Goal: Task Accomplishment & Management: Complete application form

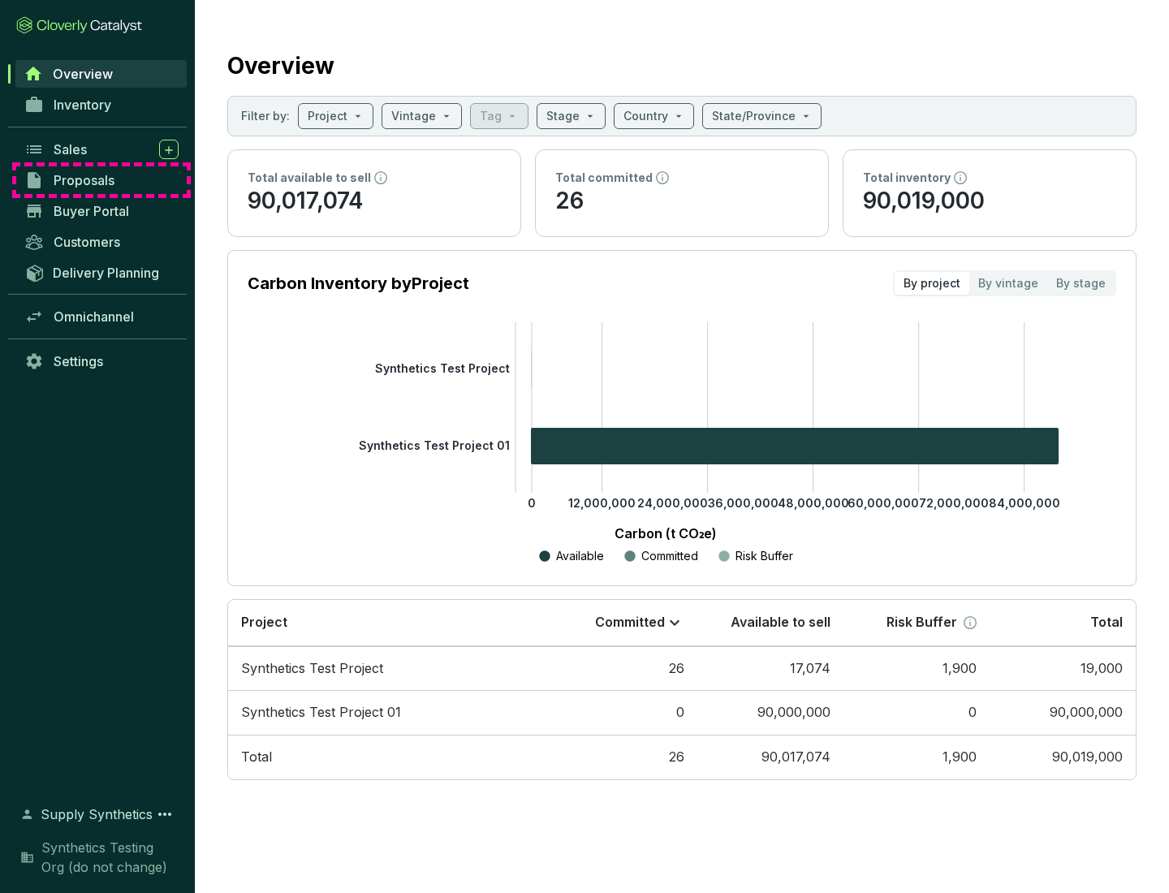
click at [101, 180] on span "Proposals" at bounding box center [84, 180] width 61 height 16
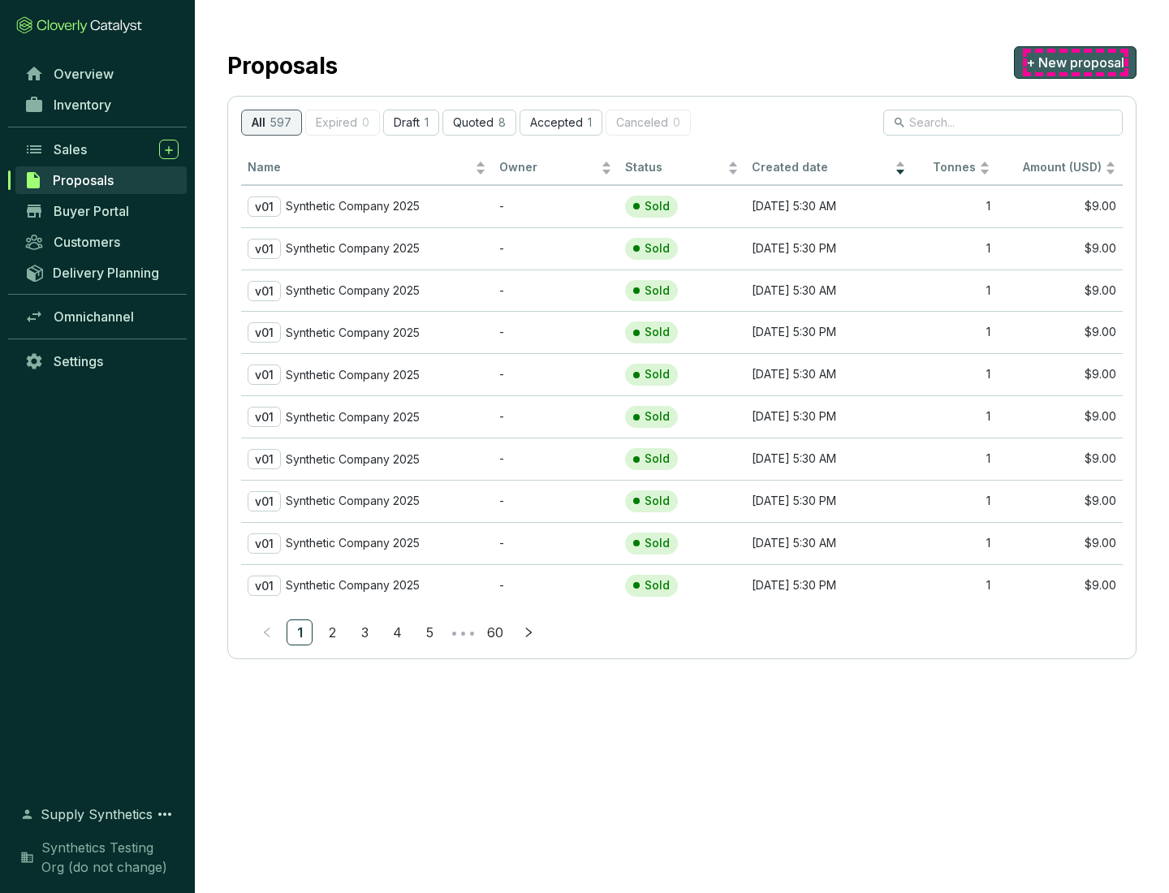
click at [1075, 63] on span "+ New proposal" at bounding box center [1075, 62] width 98 height 19
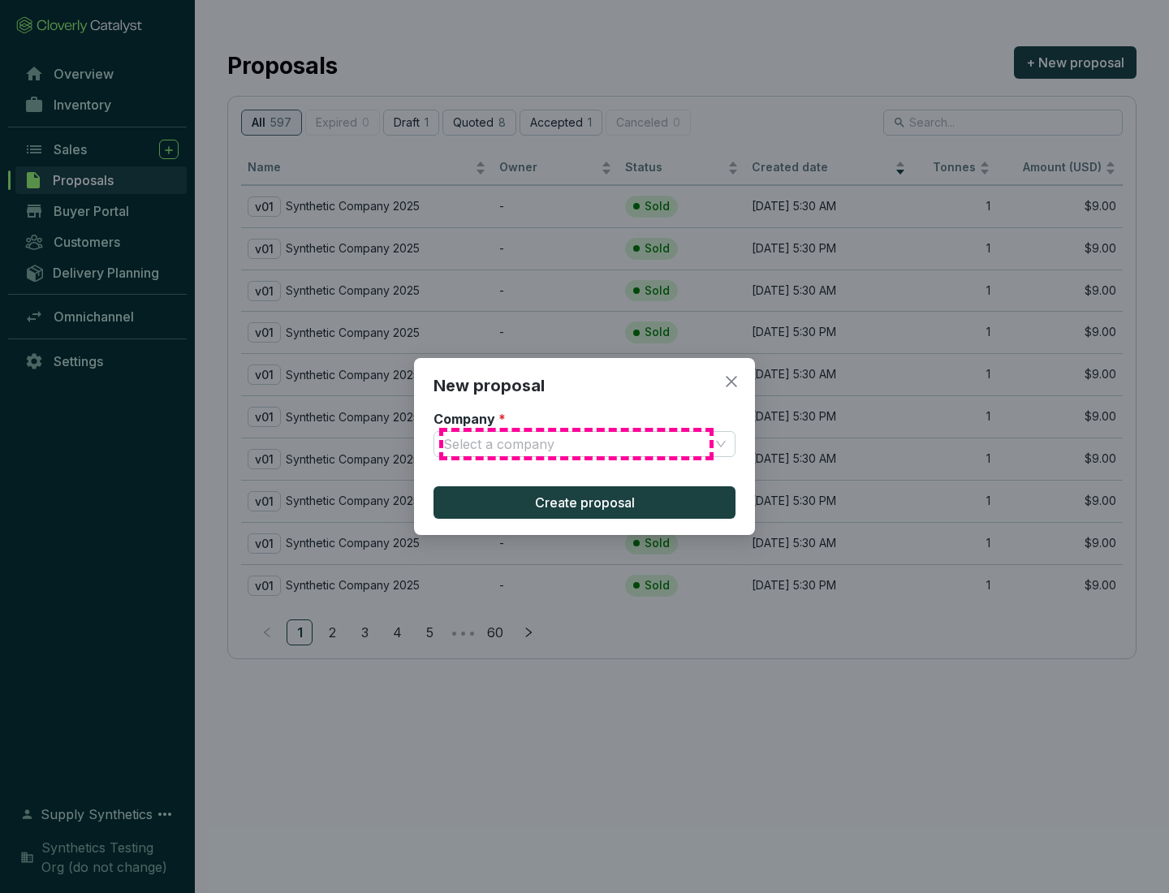
click at [576, 444] on input "Company *" at bounding box center [576, 444] width 266 height 24
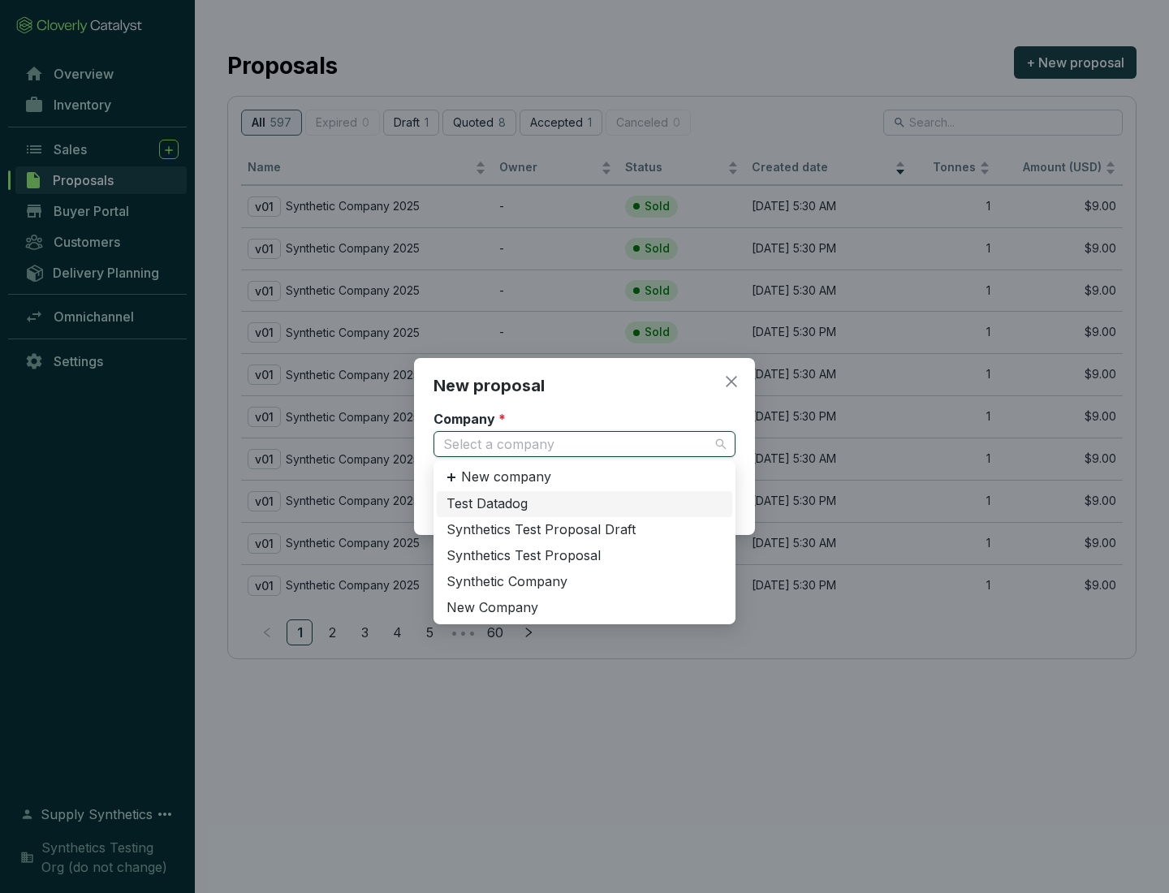
click at [585, 581] on div "Synthetic Company" at bounding box center [585, 582] width 276 height 18
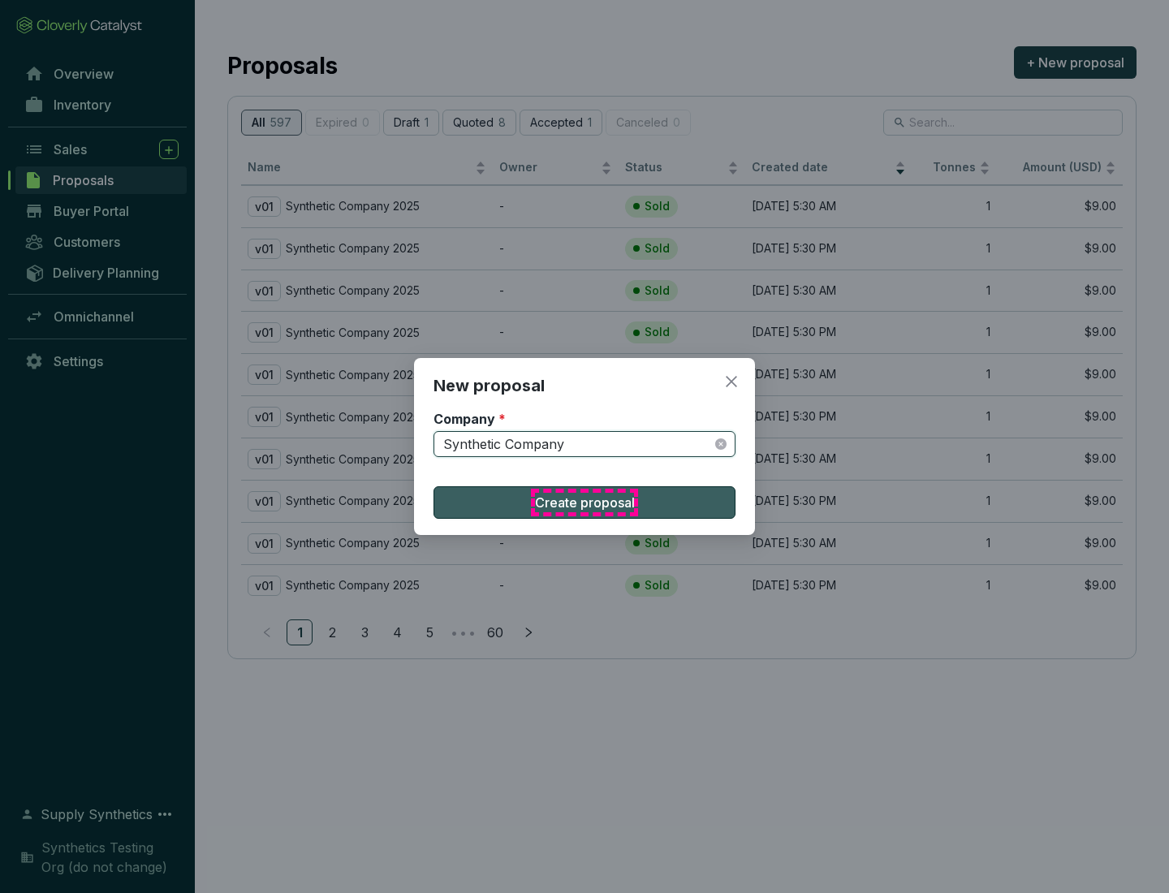
click at [585, 503] on span "Create proposal" at bounding box center [585, 502] width 100 height 19
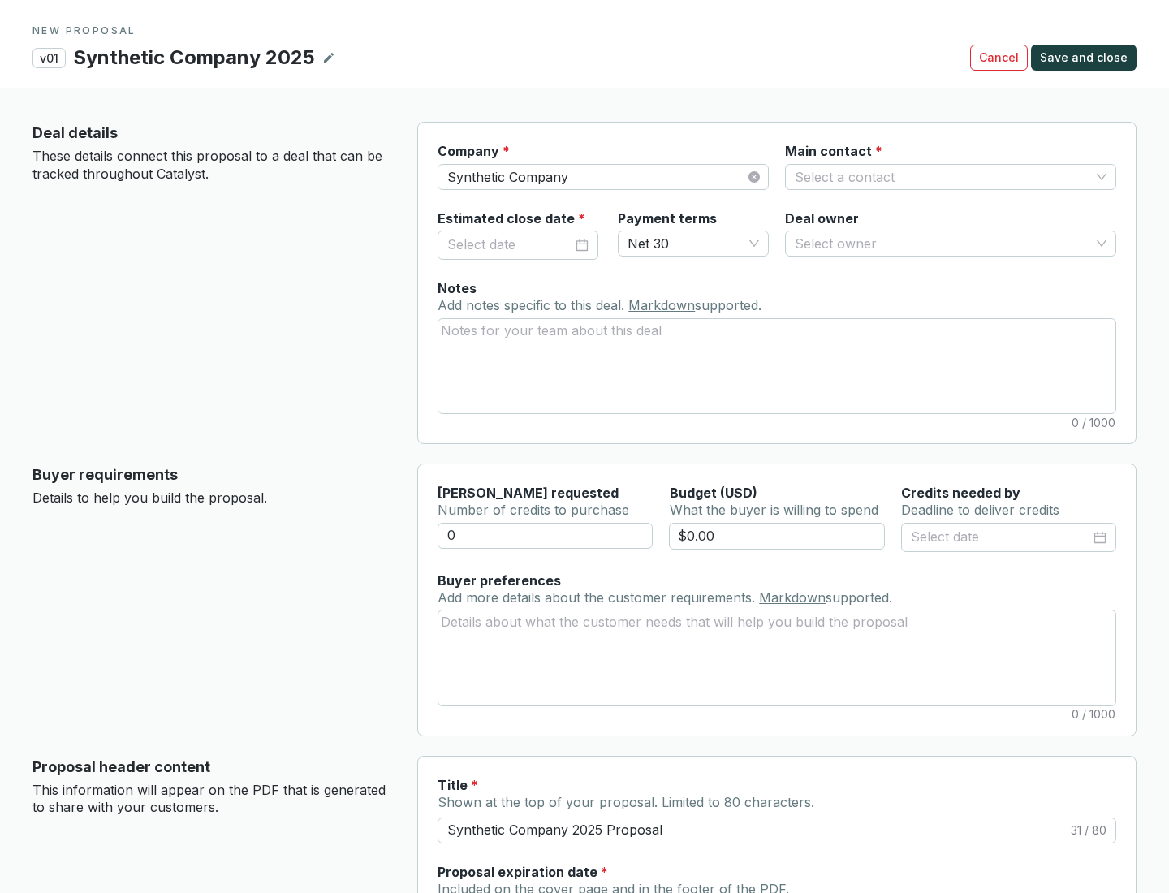
click at [943, 176] on input "Main contact *" at bounding box center [943, 177] width 296 height 24
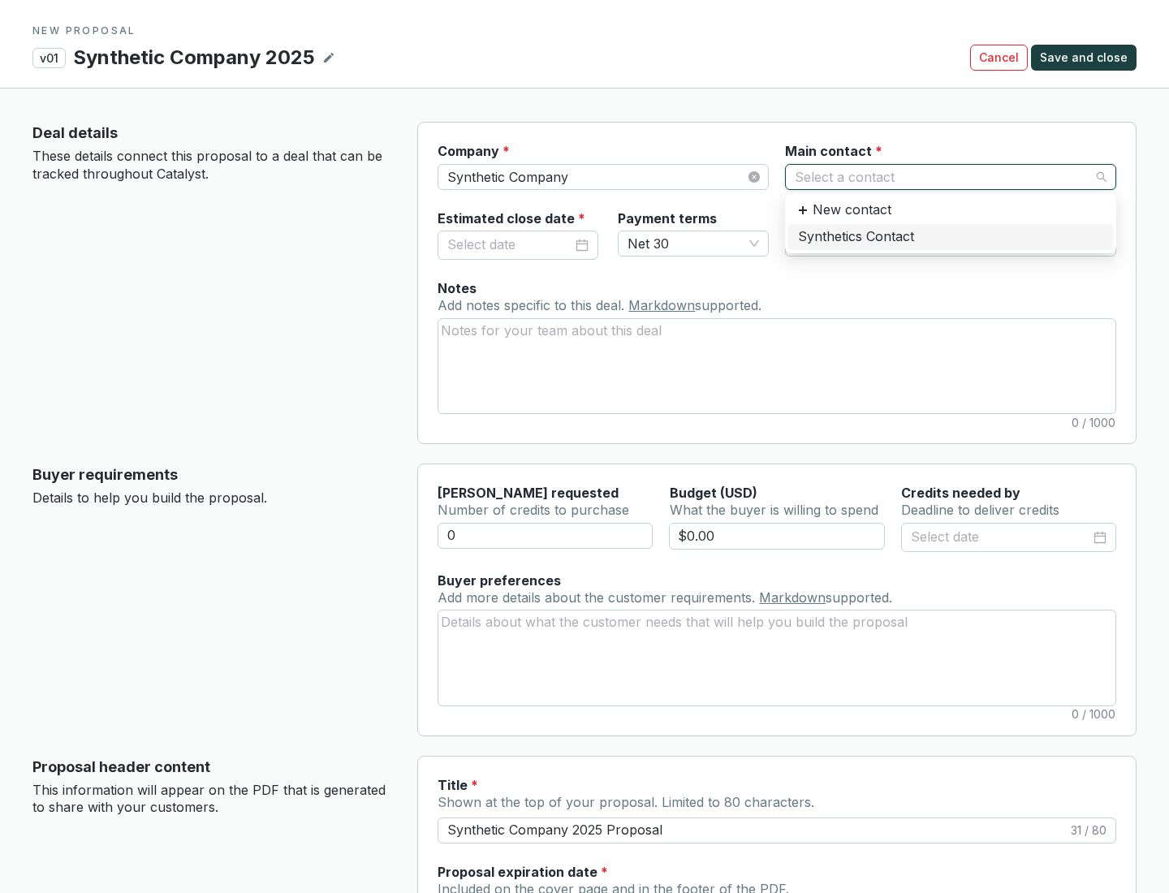
click at [950, 236] on div "Synthetics Contact" at bounding box center [950, 237] width 305 height 18
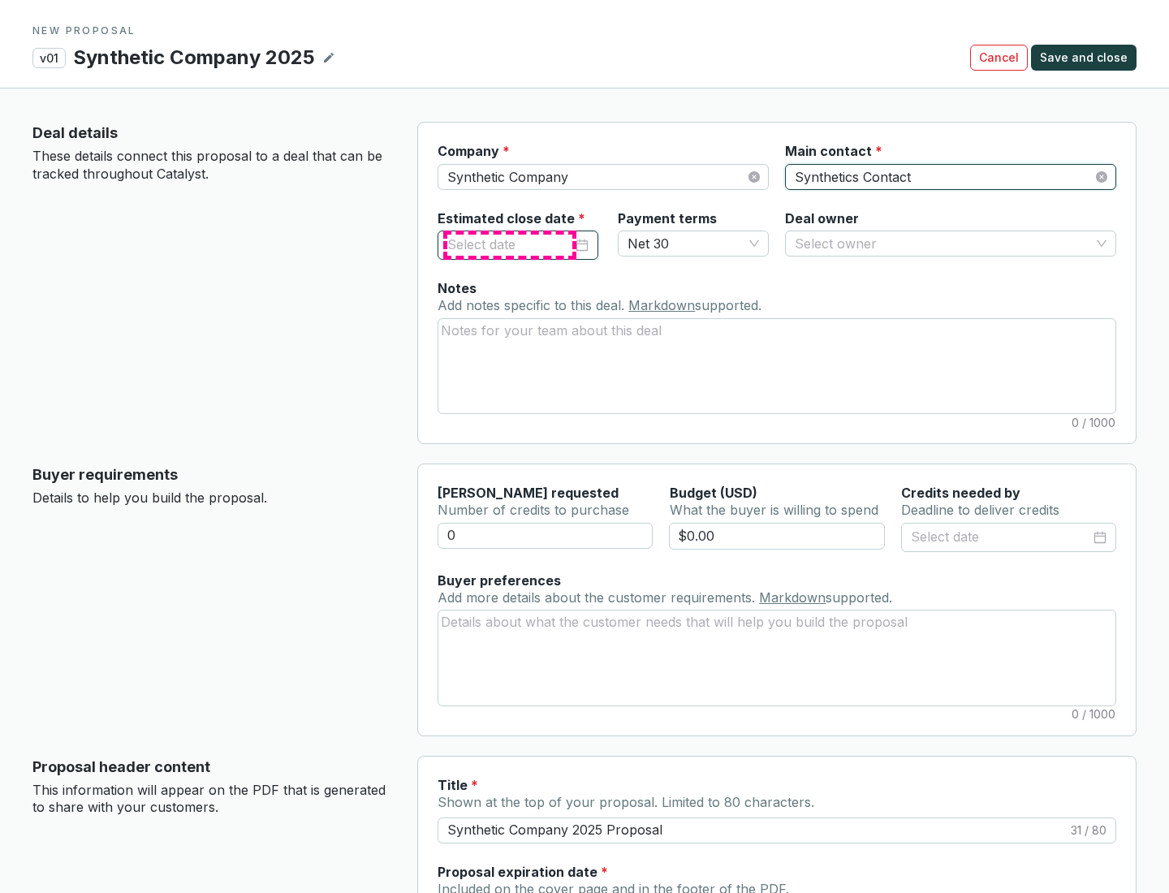
click at [510, 245] on input "Estimated close date *" at bounding box center [509, 245] width 125 height 21
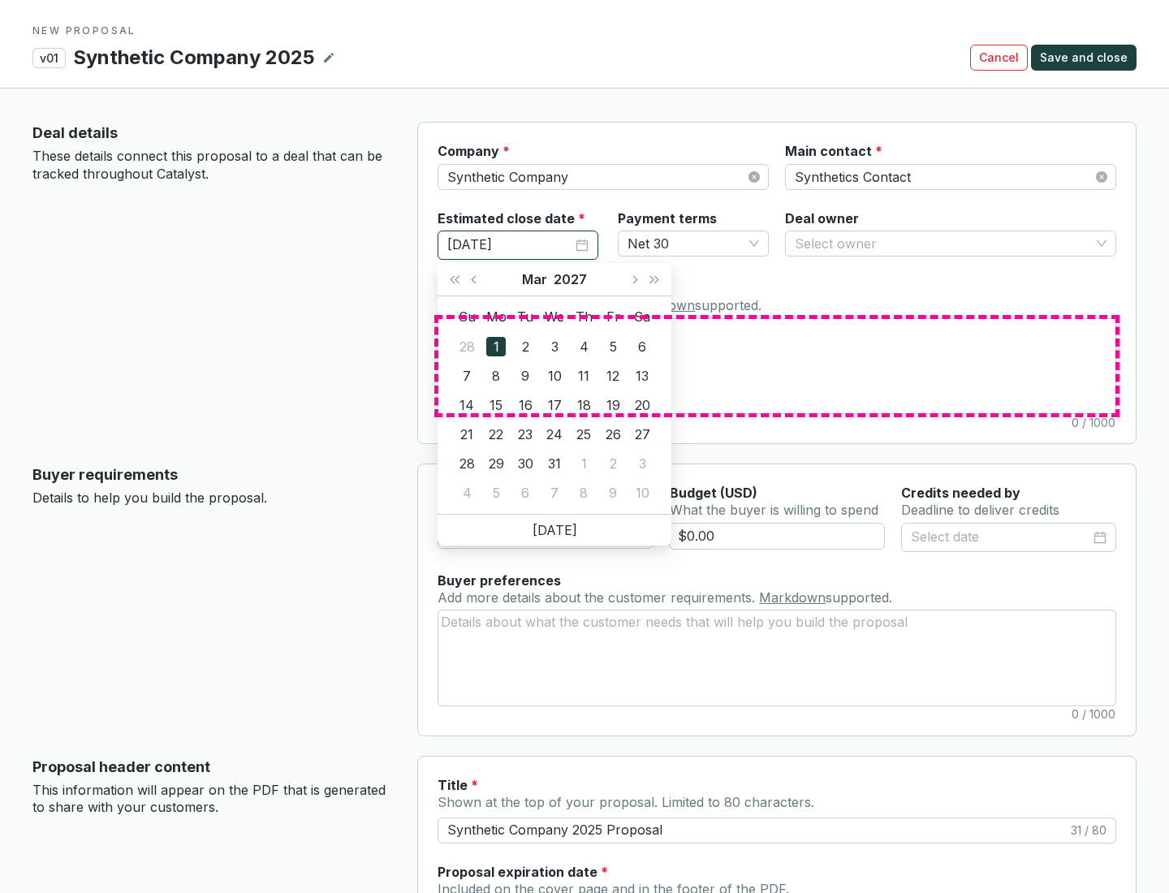
type input "[DATE]"
click at [777, 365] on textarea "Notes Add notes specific to this deal. Markdown supported." at bounding box center [776, 366] width 677 height 94
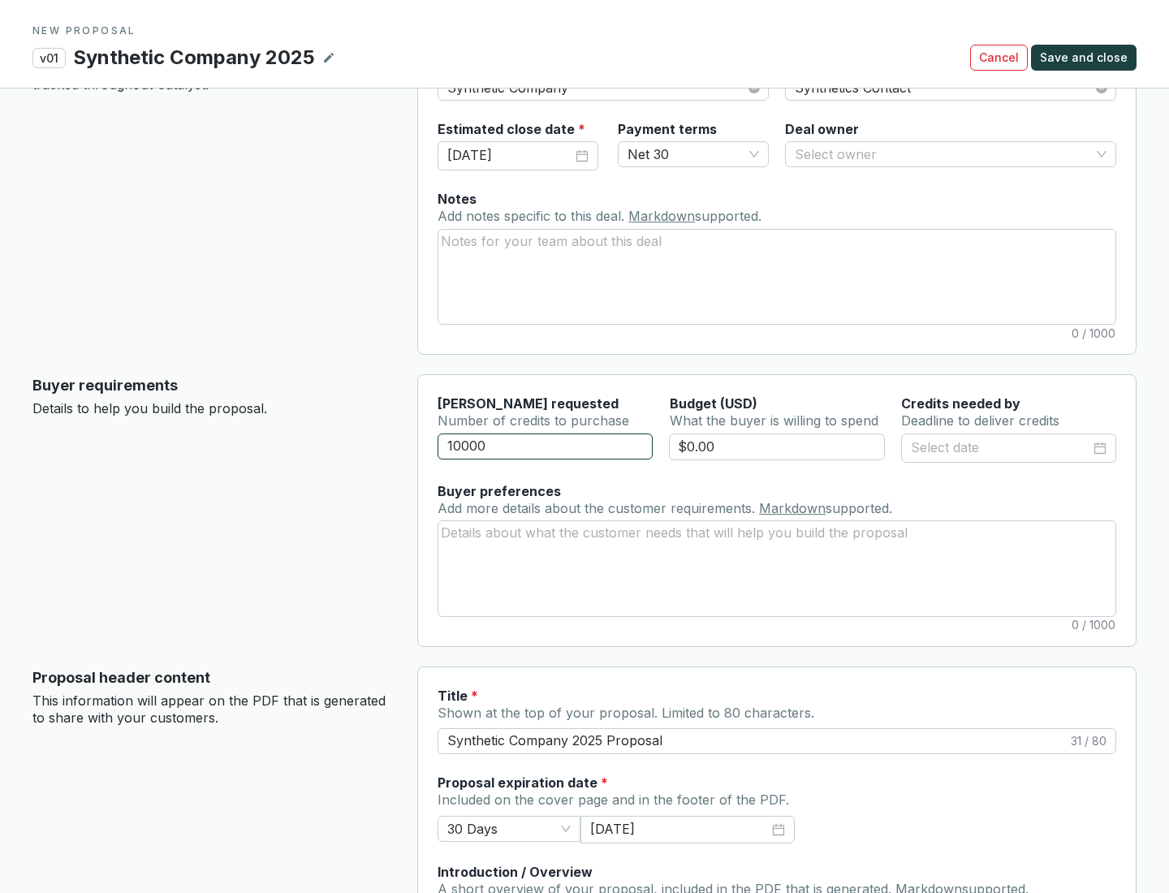
scroll to position [90, 0]
type input "10000"
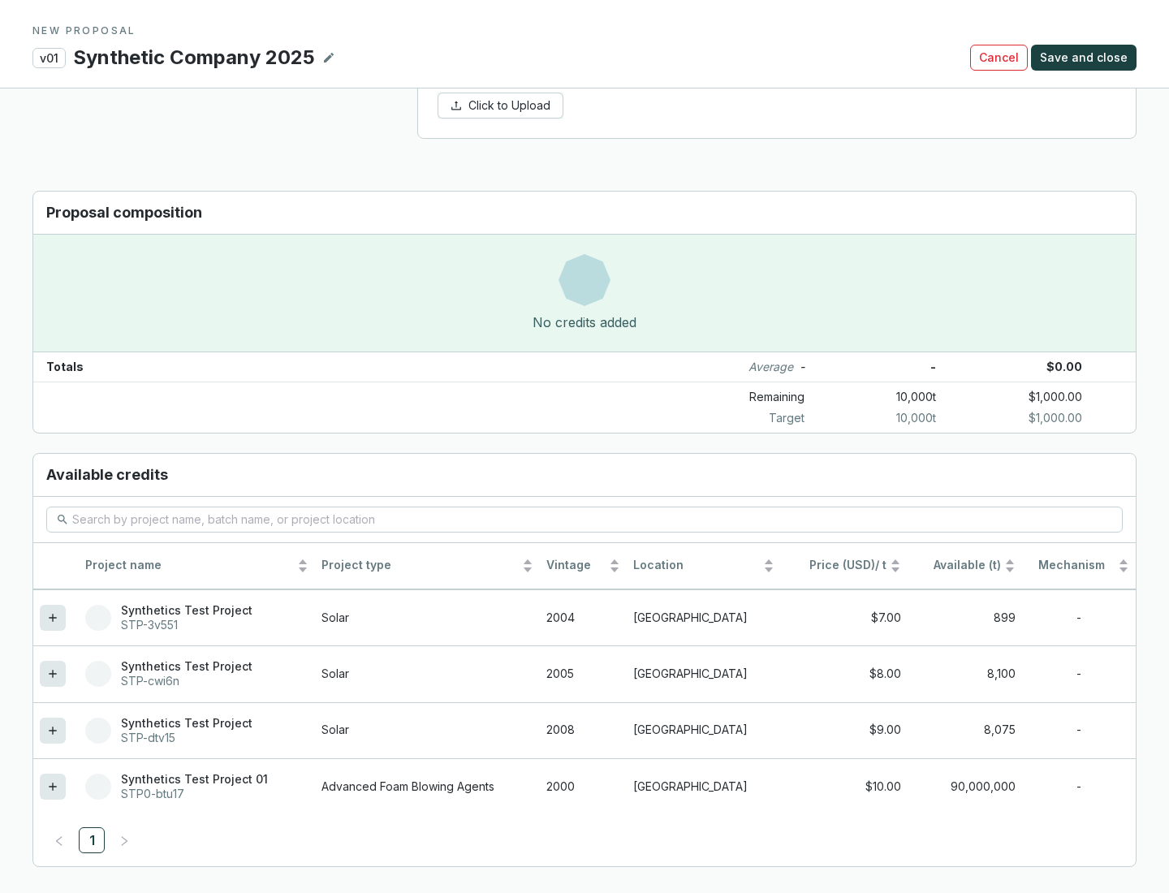
click at [53, 730] on icon at bounding box center [52, 730] width 7 height 7
type input "$1,000.00"
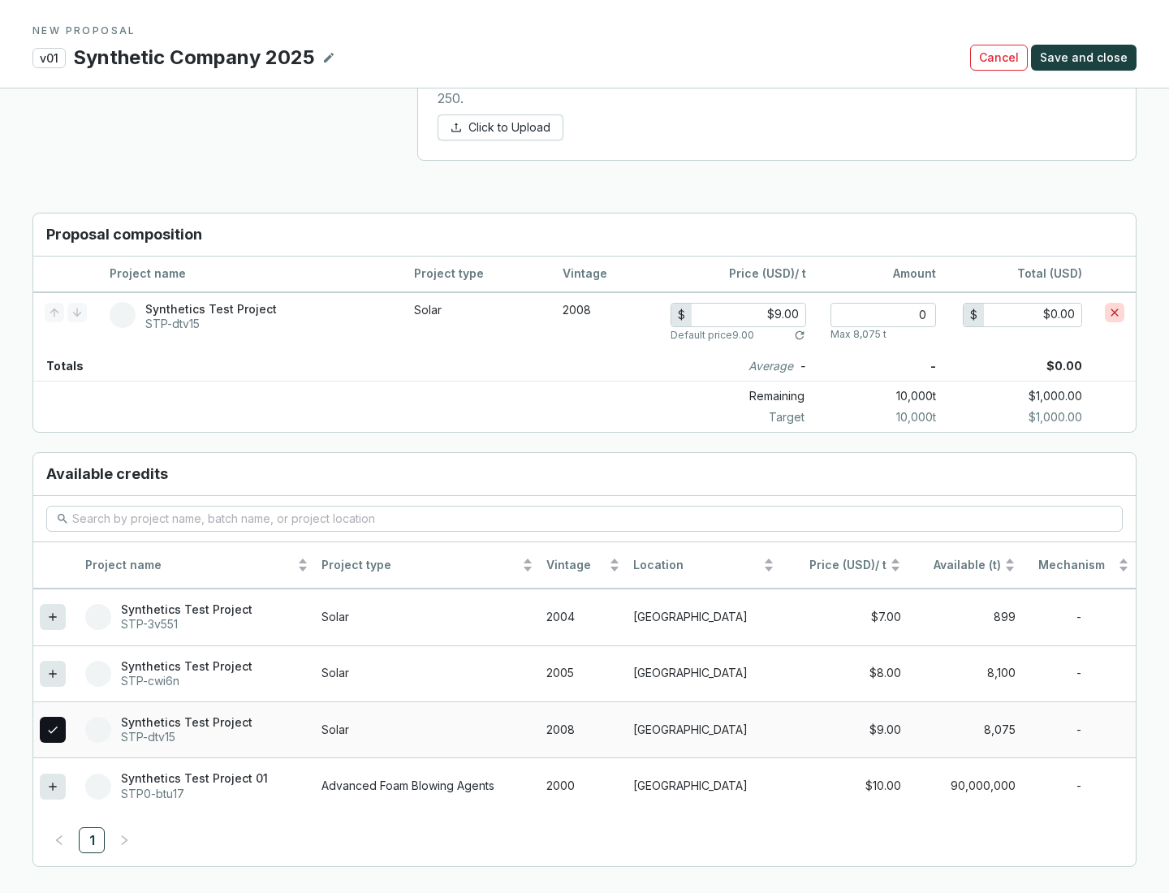
scroll to position [923, 0]
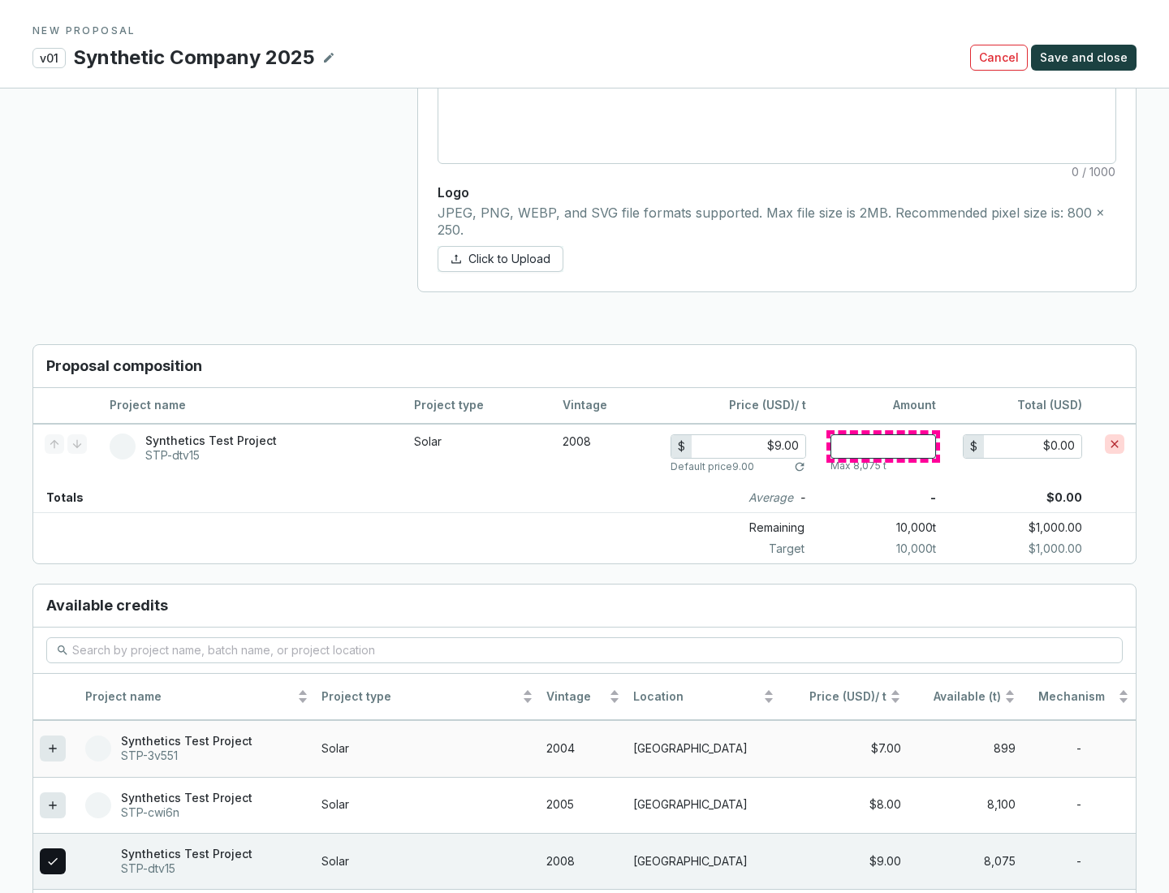
type input "1"
type input "$9.00"
type input "1"
click at [1086, 58] on span "Save and close" at bounding box center [1084, 58] width 88 height 16
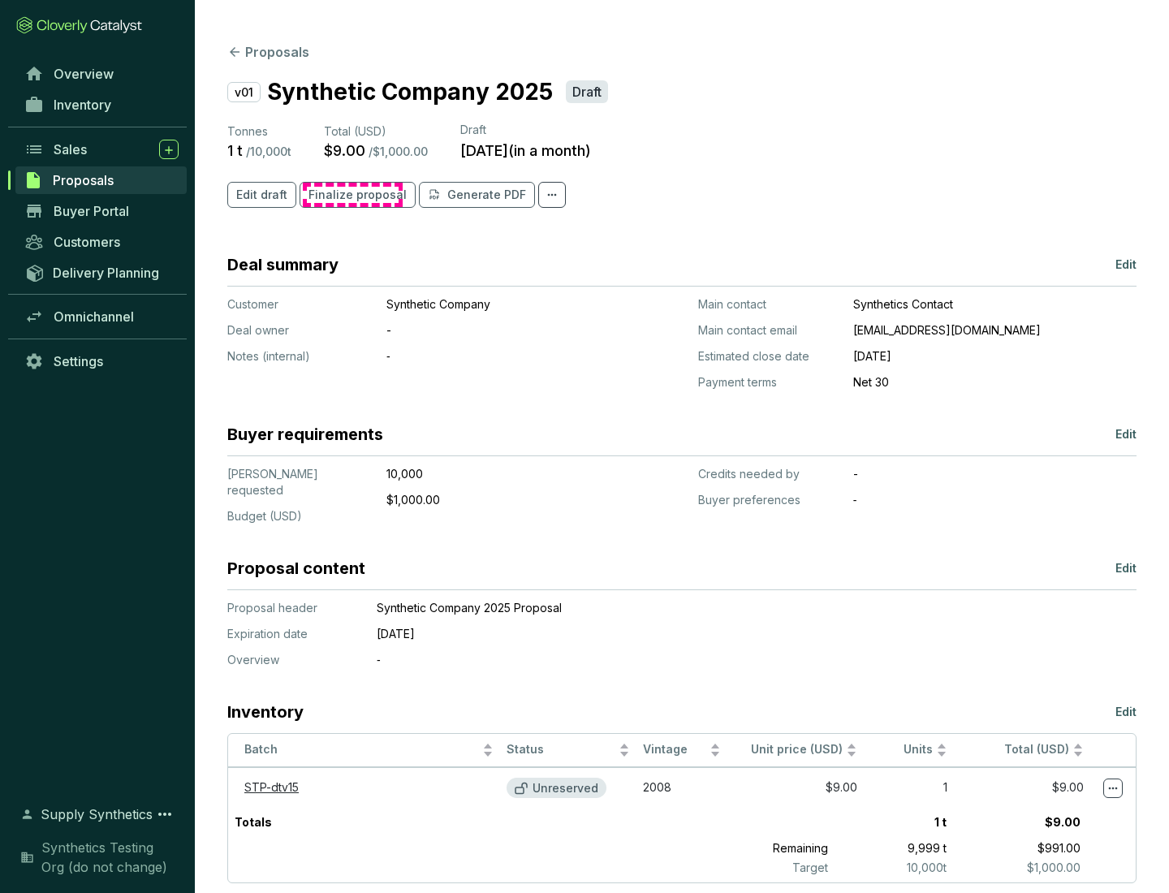
click at [352, 195] on span "Finalize proposal" at bounding box center [358, 195] width 98 height 16
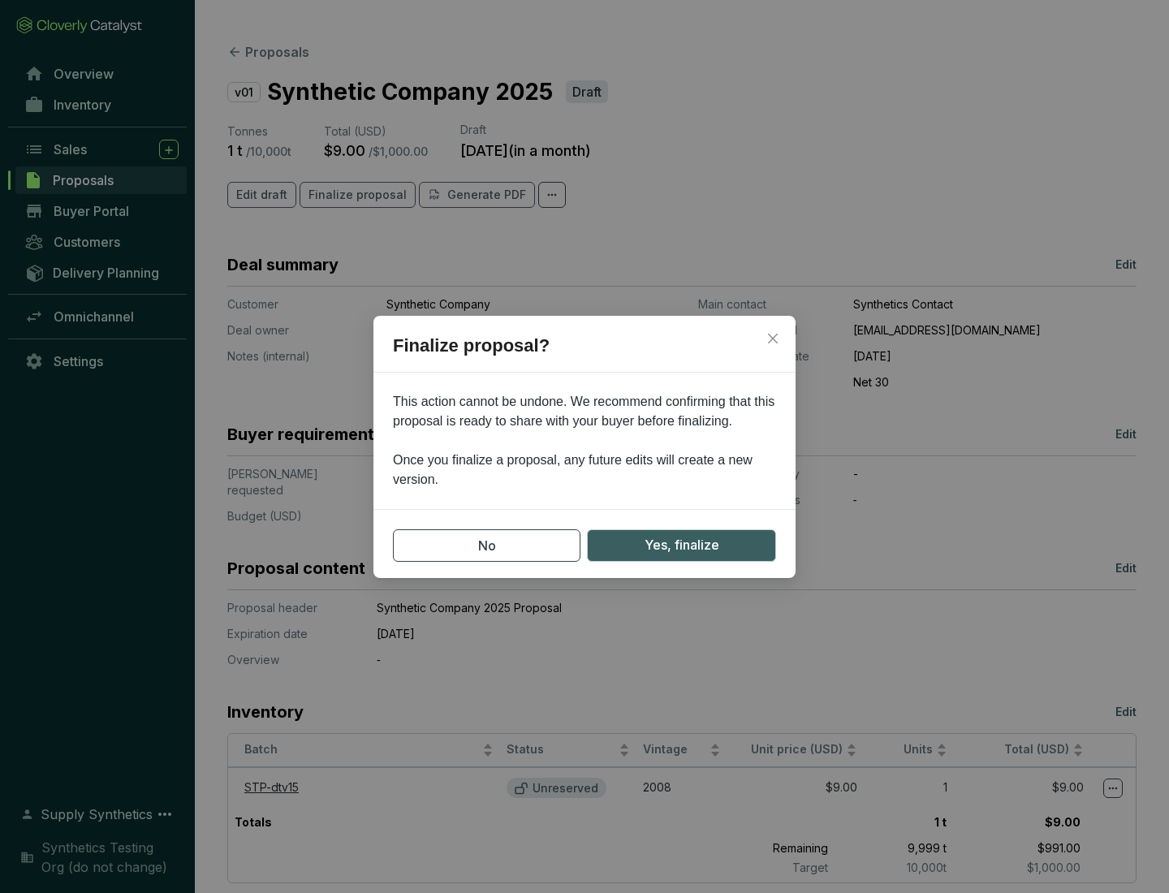
click at [681, 545] on span "Yes, finalize" at bounding box center [682, 545] width 75 height 20
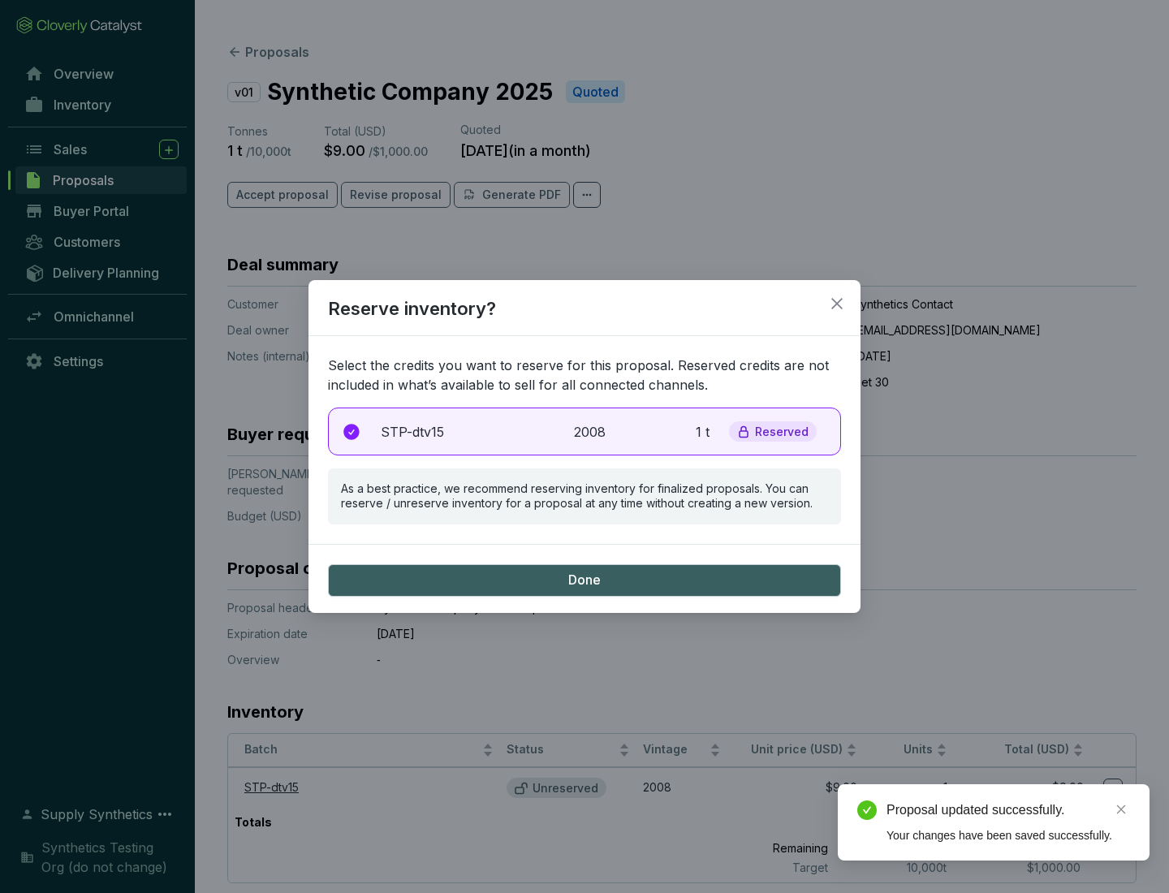
click at [585, 431] on p "2008" at bounding box center [592, 431] width 36 height 19
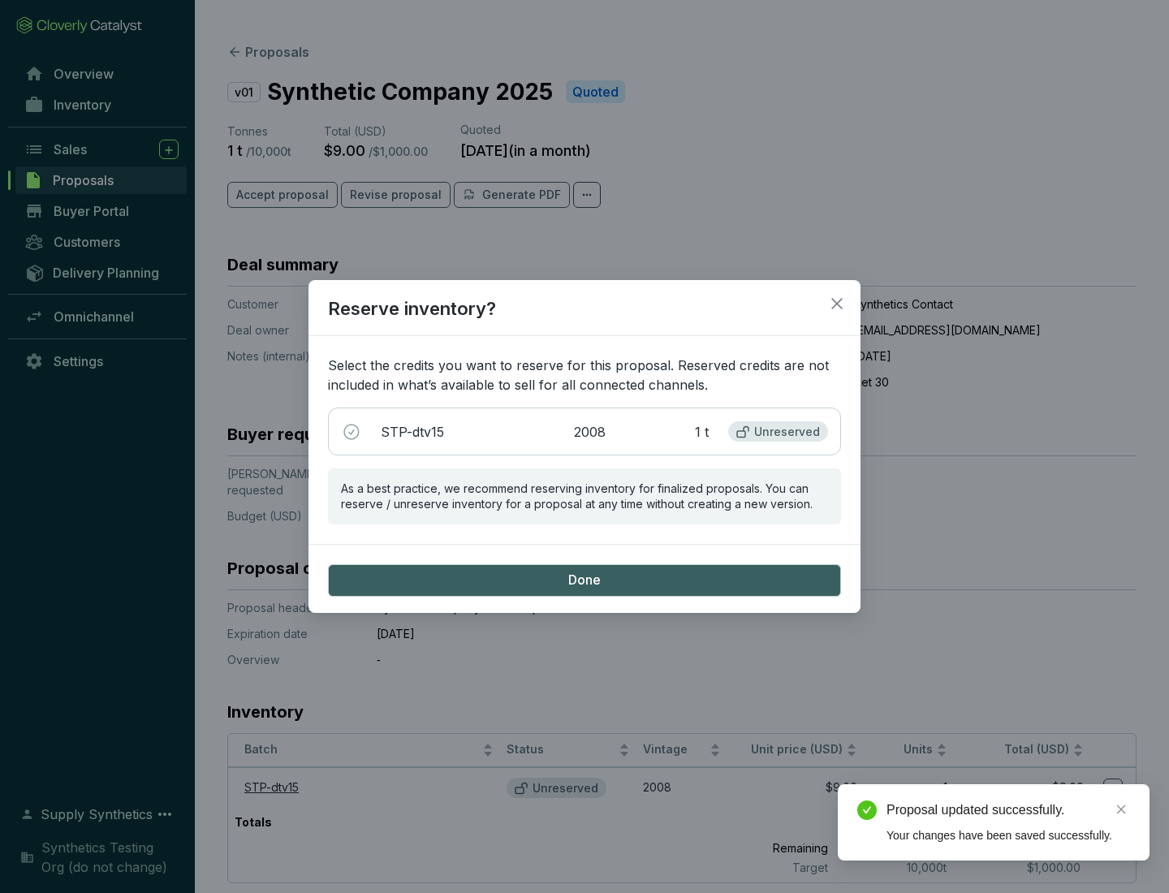
click at [585, 580] on span "Done" at bounding box center [584, 581] width 32 height 18
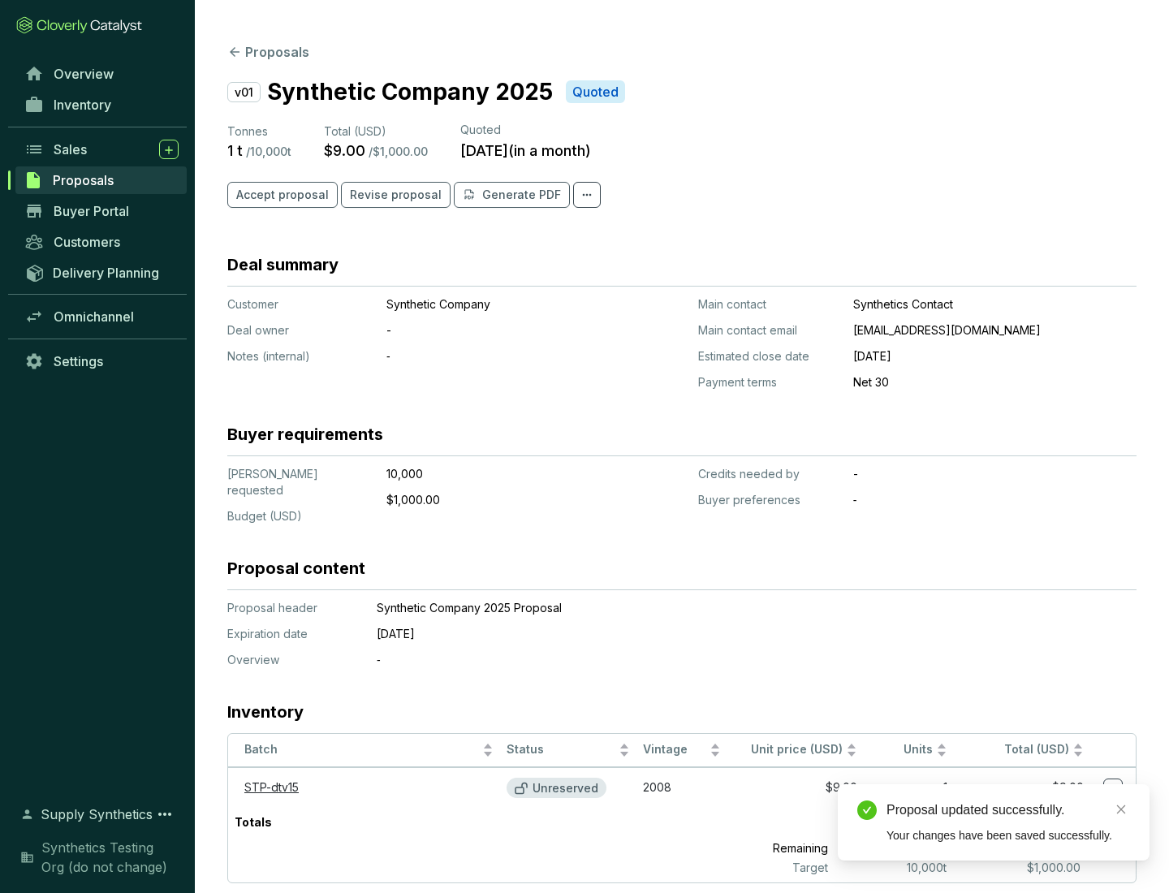
click at [1008, 810] on div "Proposal updated successfully." at bounding box center [1009, 809] width 244 height 19
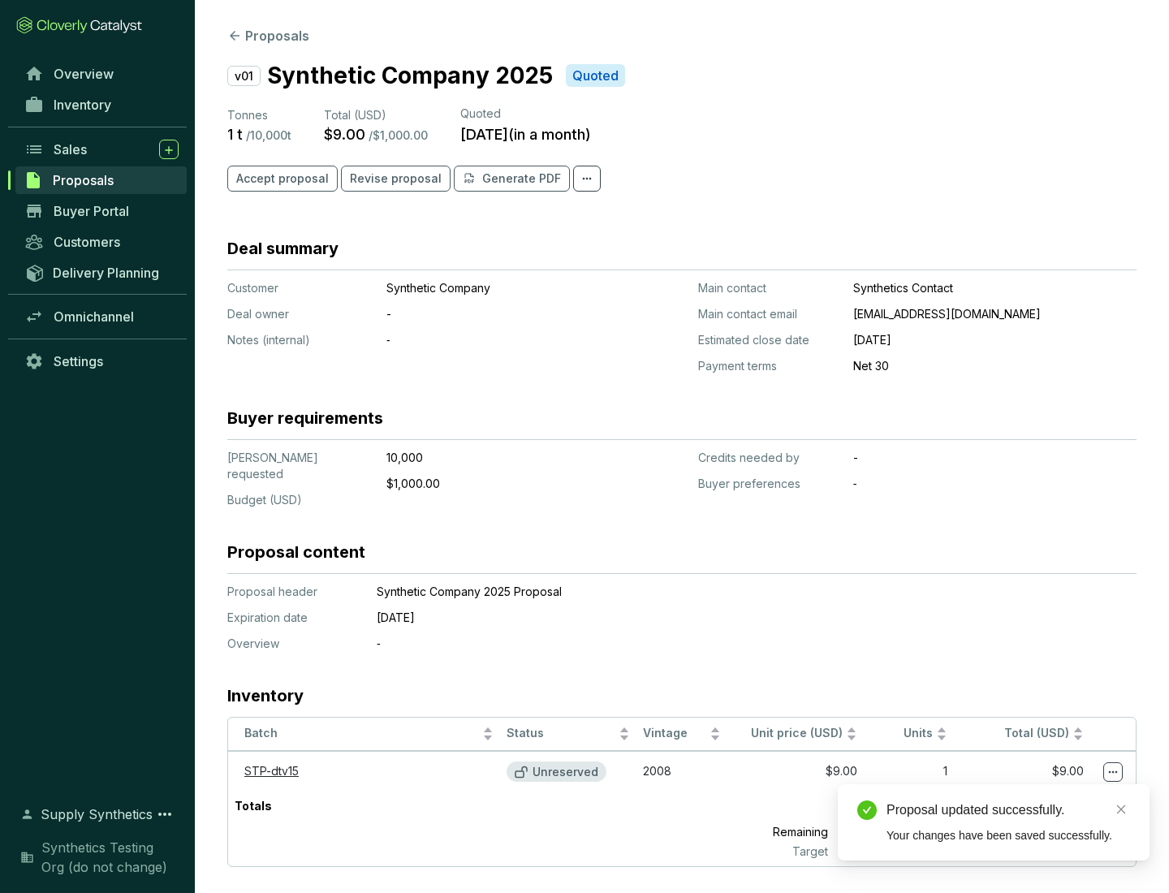
click at [1113, 770] on icon at bounding box center [1113, 771] width 9 height 2
click at [1064, 792] on div "Proposal updated successfully. Your changes have been saved successfully." at bounding box center [994, 822] width 312 height 76
click at [1008, 810] on div "Proposal updated successfully." at bounding box center [1009, 809] width 244 height 19
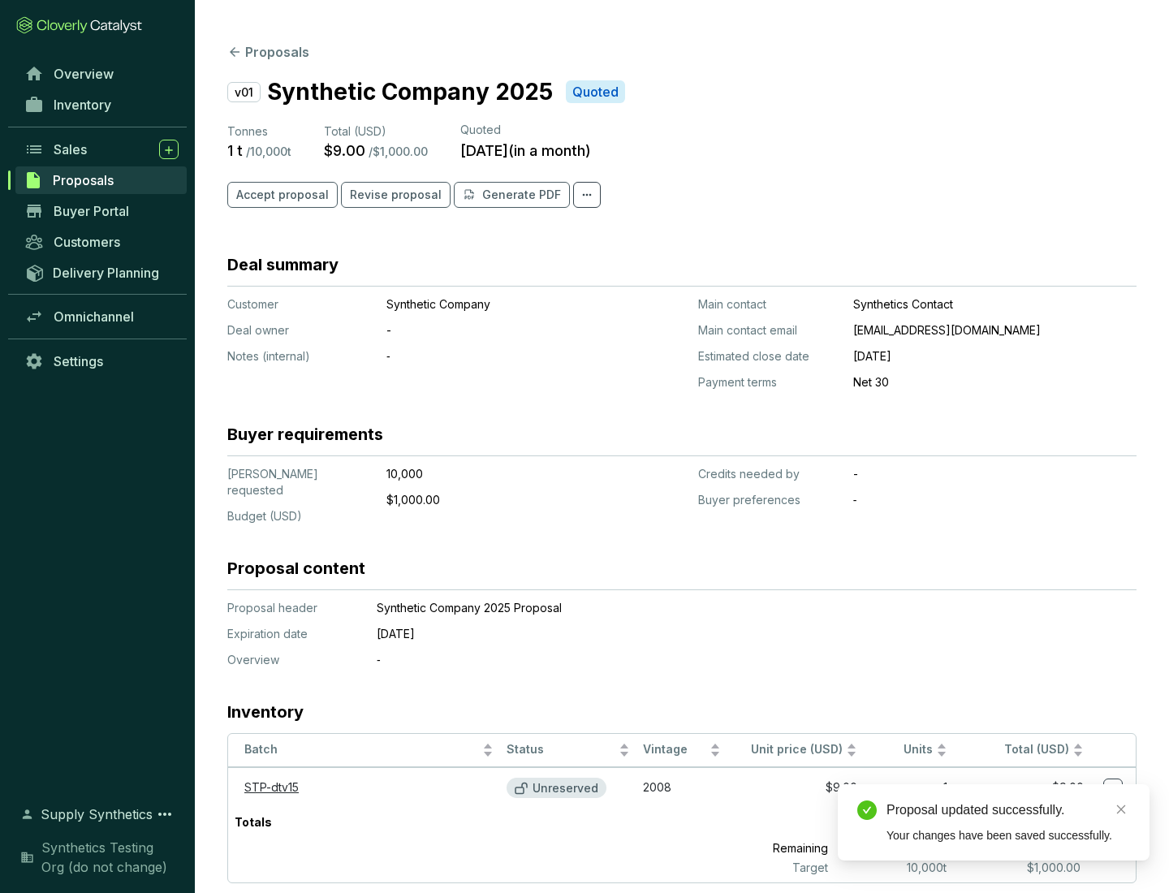
click at [280, 195] on span "Accept proposal" at bounding box center [282, 195] width 93 height 16
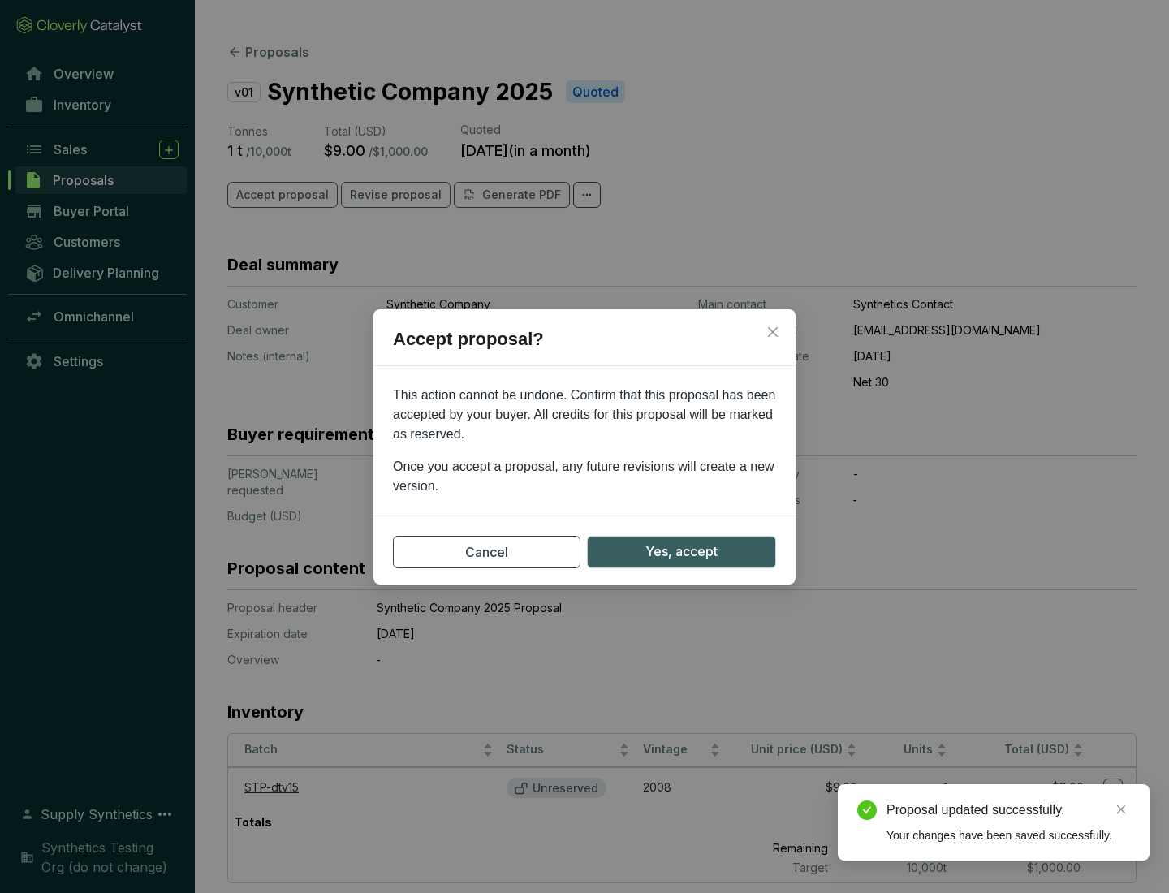
click at [681, 551] on span "Yes, accept" at bounding box center [681, 552] width 72 height 20
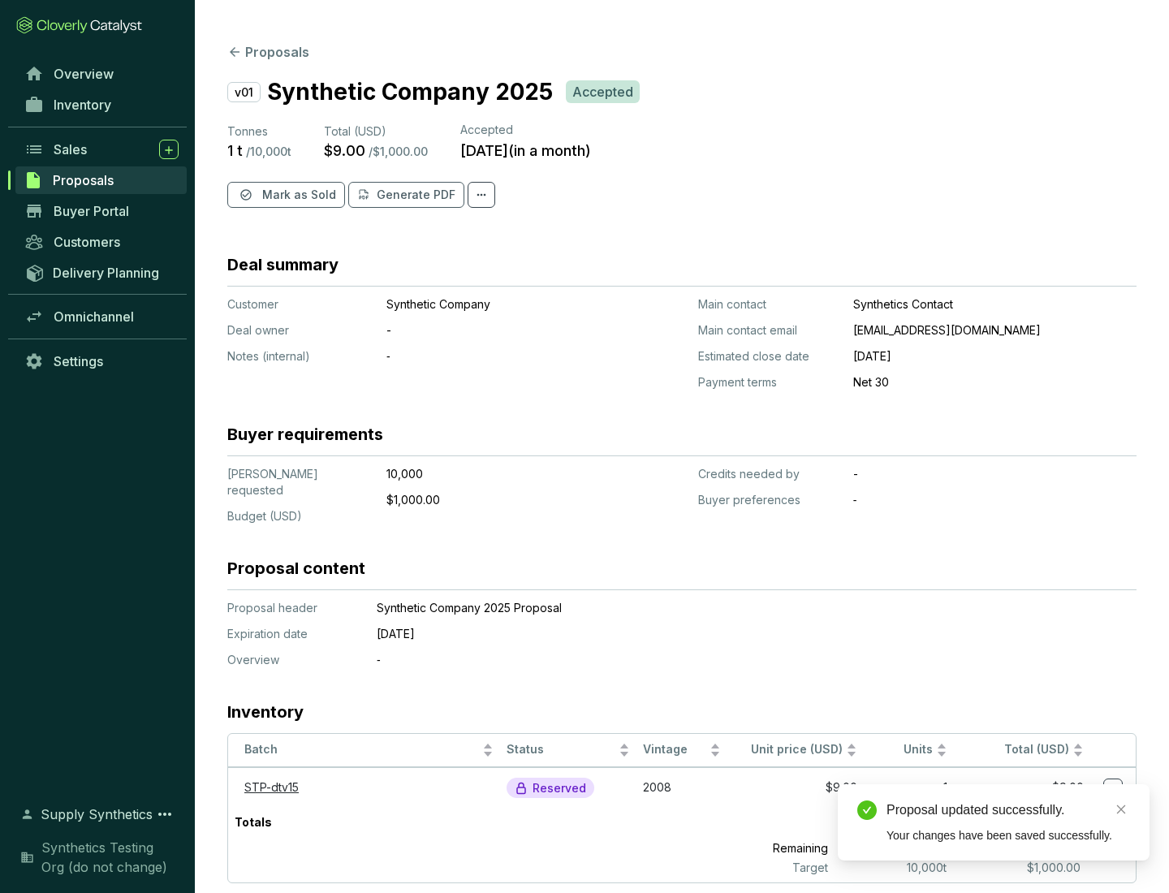
click at [297, 195] on span "Mark as Sold" at bounding box center [299, 195] width 74 height 16
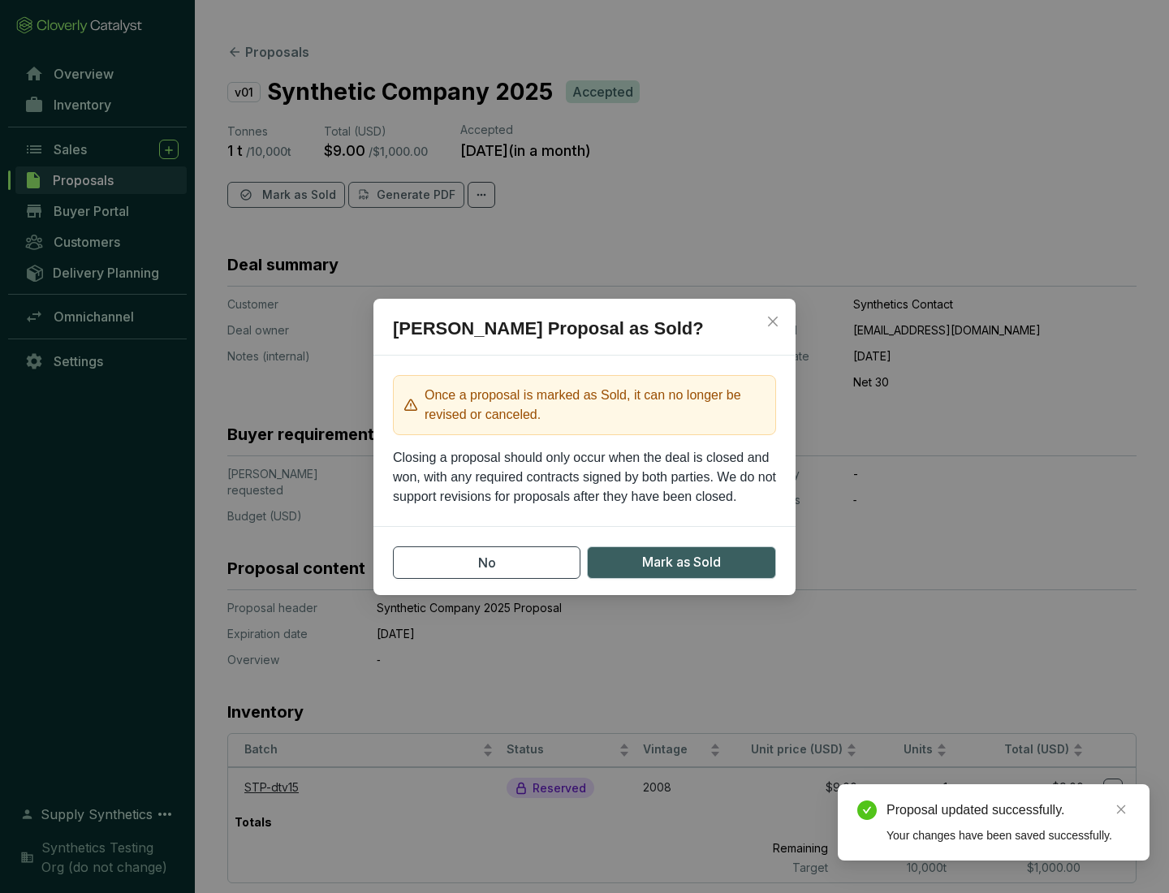
click at [681, 562] on span "Mark as Sold" at bounding box center [681, 562] width 79 height 20
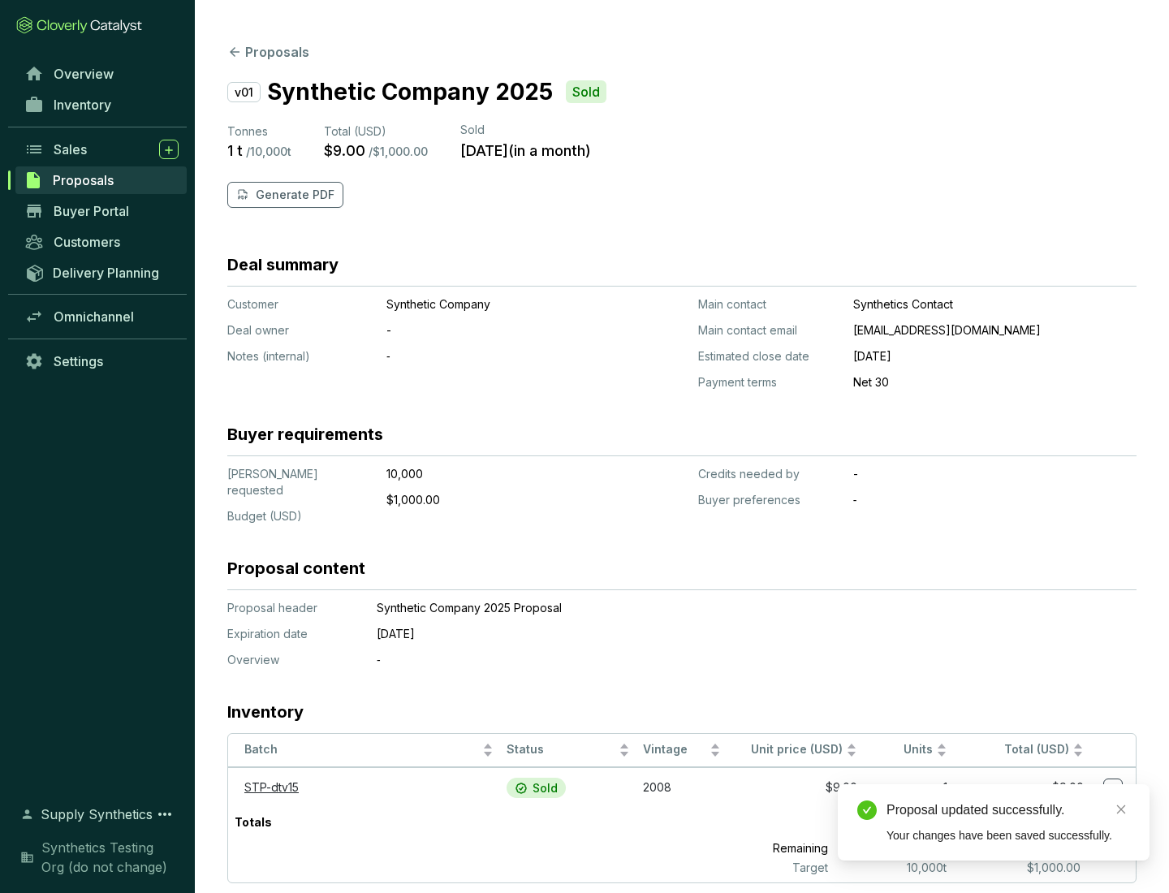
click at [293, 195] on p "Generate PDF" at bounding box center [295, 195] width 79 height 16
click at [1008, 810] on div "Proposal updated successfully." at bounding box center [1009, 809] width 244 height 19
